Goal: Task Accomplishment & Management: Use online tool/utility

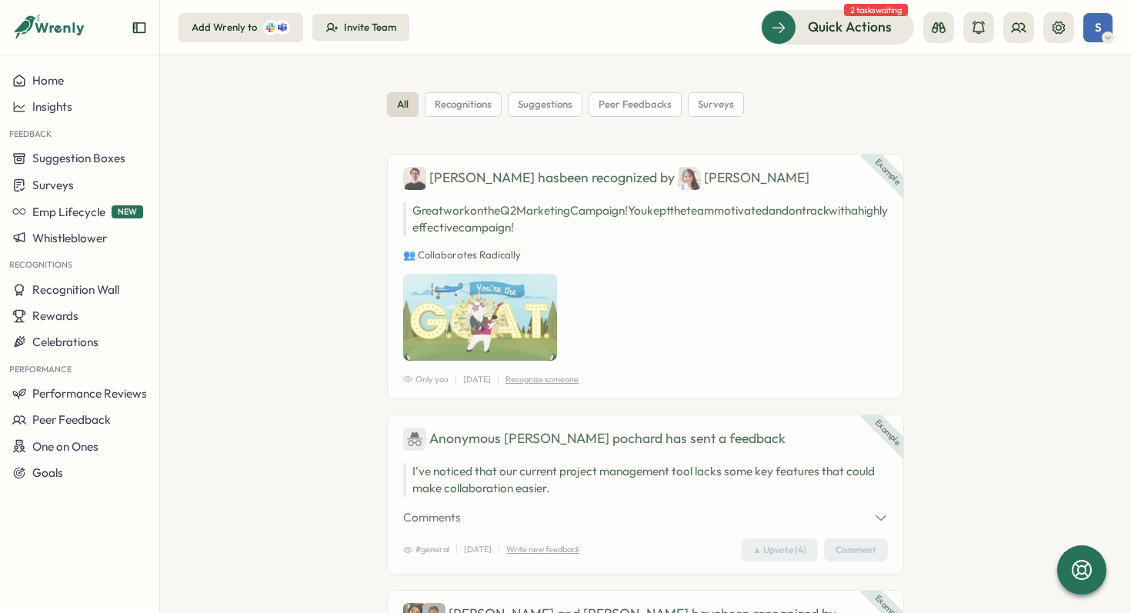
click at [862, 15] on span "2 tasks waiting" at bounding box center [876, 10] width 64 height 12
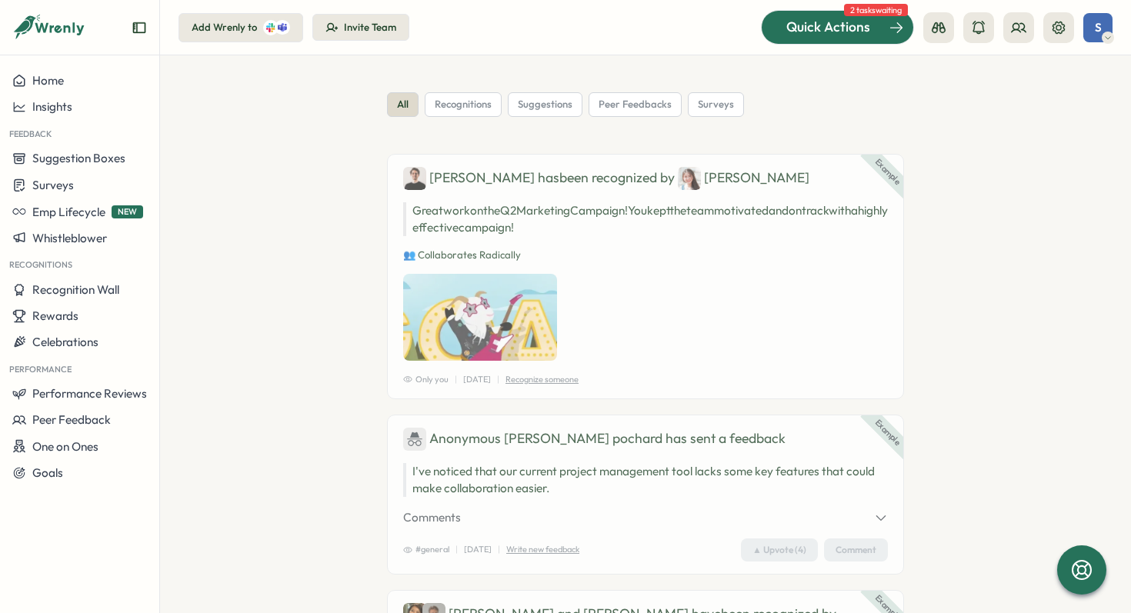
click at [836, 30] on span "Quick Actions" at bounding box center [828, 27] width 84 height 20
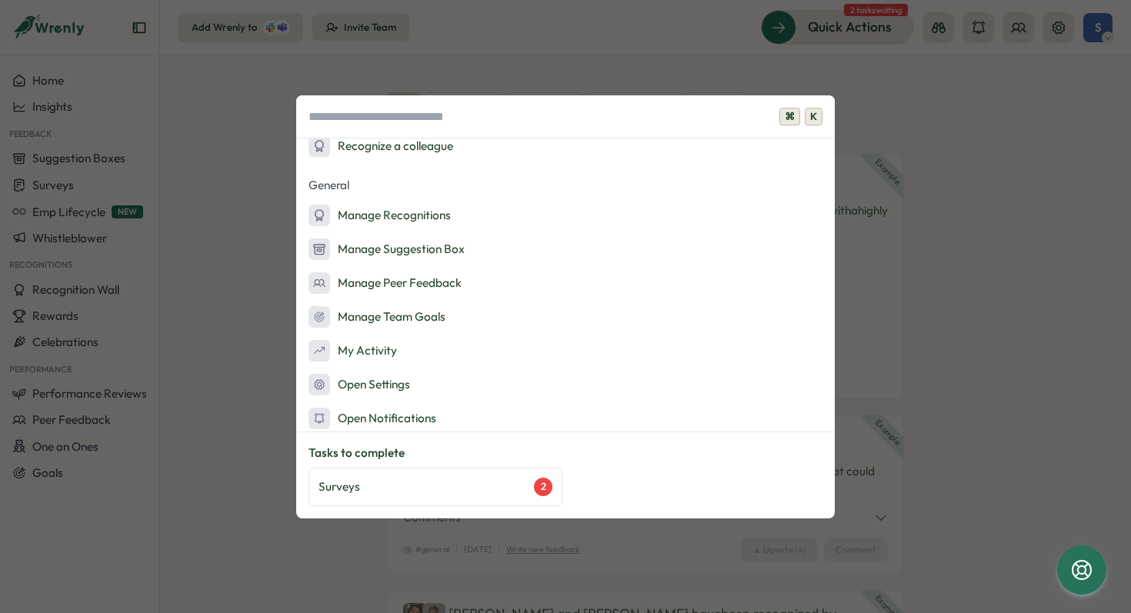
scroll to position [219, 0]
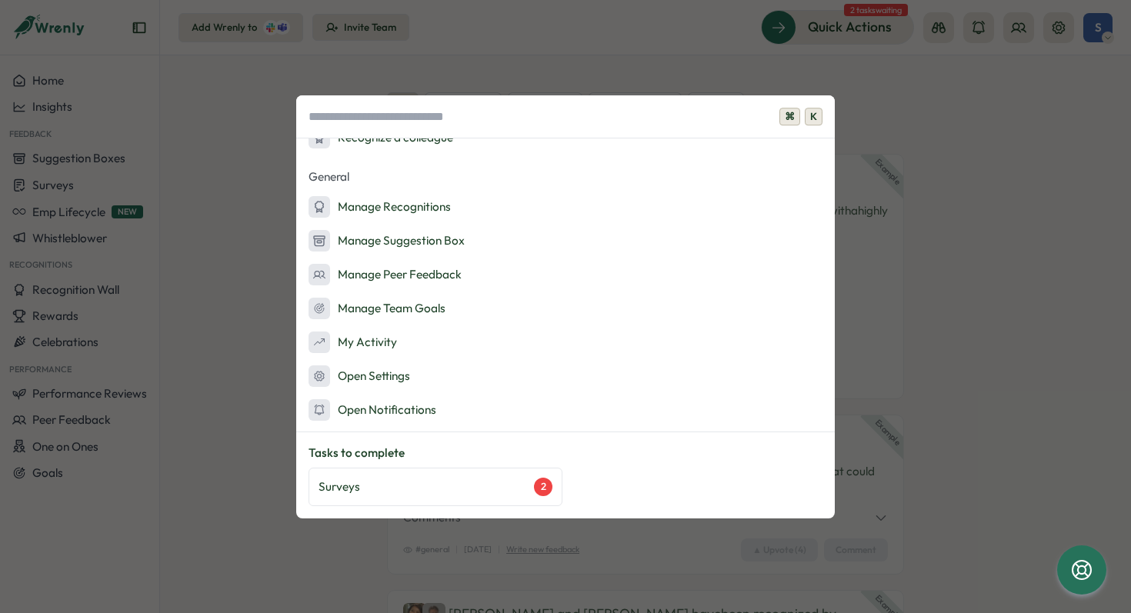
click at [910, 132] on div "⌘ K Admin Actions Set up Feedback Fridays Create a survey Quick Actions Ask AI …" at bounding box center [565, 306] width 1131 height 613
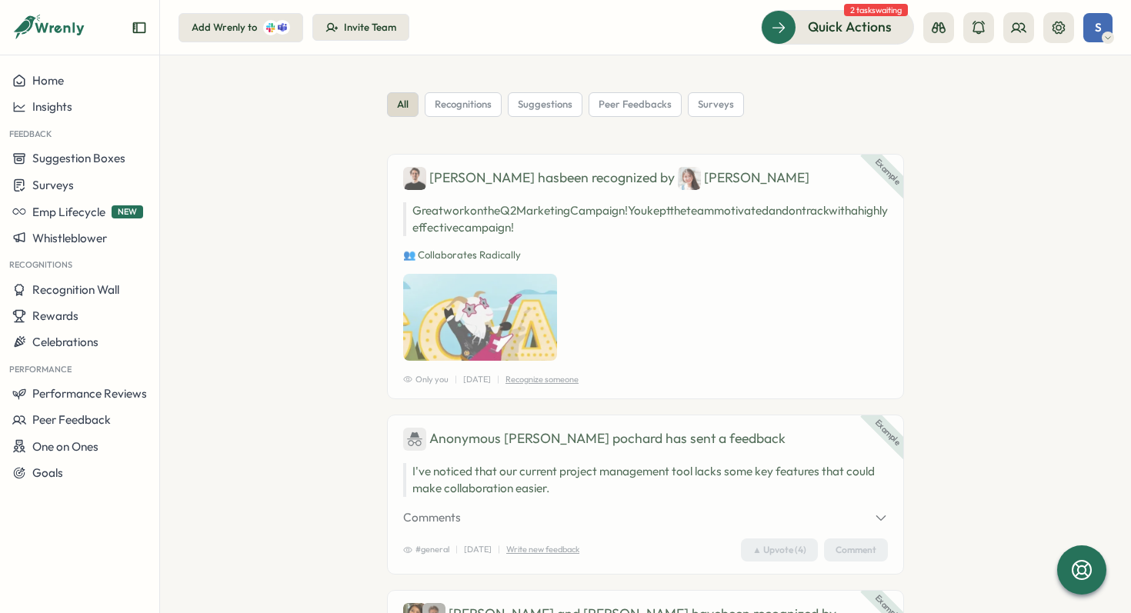
click at [226, 25] on div "Add Wrenly to" at bounding box center [224, 28] width 65 height 14
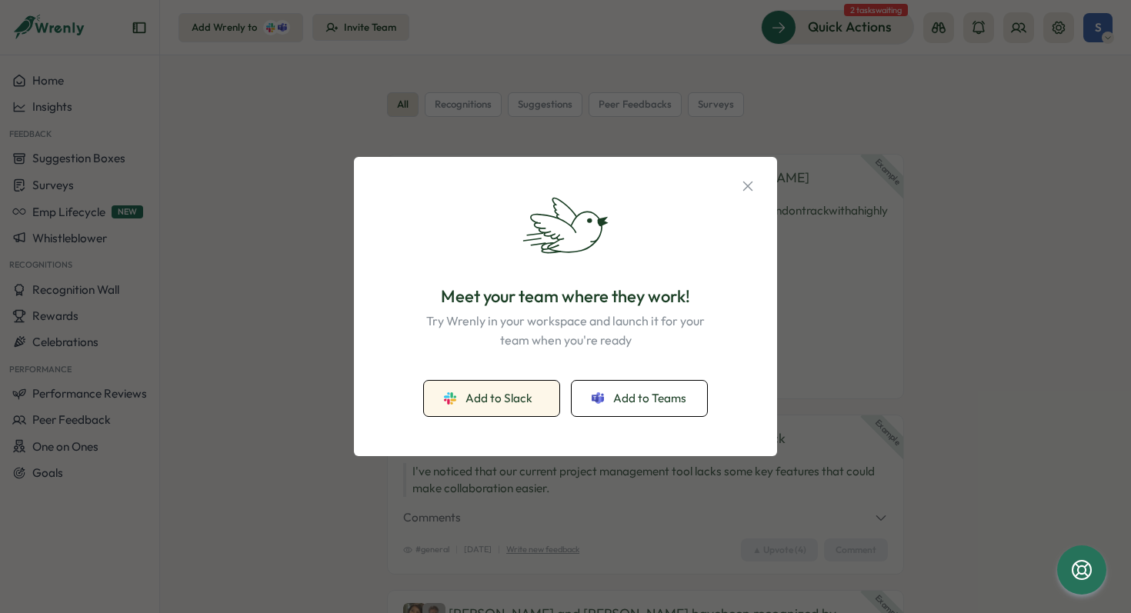
click at [461, 396] on div "Add to Slack" at bounding box center [491, 398] width 95 height 17
